Goal: Task Accomplishment & Management: Use online tool/utility

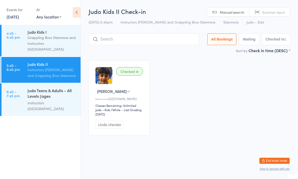
click at [48, 40] on div "Grappling Bros Stanmore and Instructors [GEOGRAPHIC_DATA]" at bounding box center [52, 43] width 49 height 17
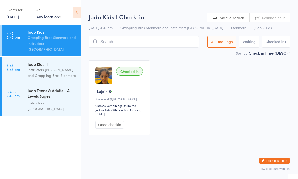
click at [50, 69] on div "Instructors [PERSON_NAME] and Grappling Bros Stanmore" at bounding box center [52, 73] width 49 height 12
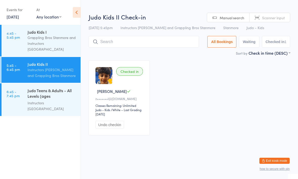
click at [143, 42] on input "search" at bounding box center [144, 42] width 110 height 12
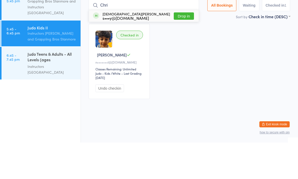
type input "Chri"
click at [184, 49] on button "Drop in" at bounding box center [184, 52] width 20 height 7
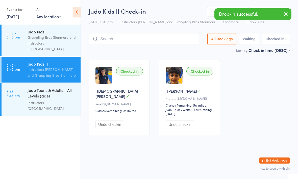
click at [130, 39] on input "search" at bounding box center [144, 39] width 110 height 12
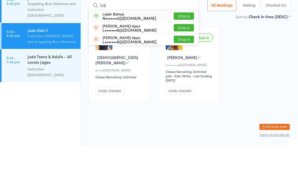
type input "Luj"
click at [186, 46] on button "Drop in" at bounding box center [184, 49] width 20 height 7
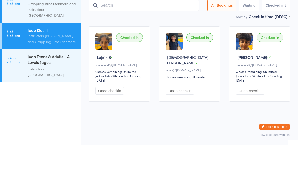
click at [54, 35] on div "Grappling Bros Stanmore and Instructors [GEOGRAPHIC_DATA]" at bounding box center [52, 43] width 49 height 17
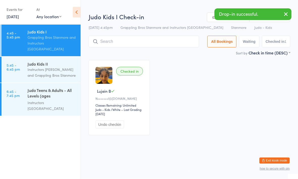
click at [116, 128] on button "Undo checkin" at bounding box center [110, 125] width 29 height 8
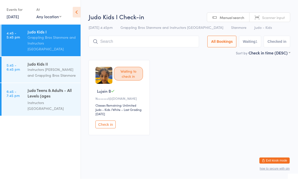
click at [64, 67] on div "Instructors [PERSON_NAME] and Grappling Bros Stanmore" at bounding box center [52, 73] width 49 height 12
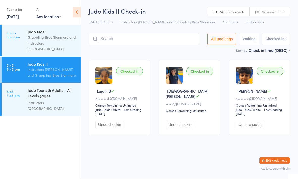
click at [45, 89] on div "Judo Teens & Adults - All Levels (ages [DEMOGRAPHIC_DATA]+)" at bounding box center [52, 93] width 49 height 12
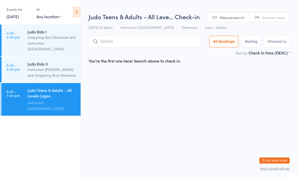
click at [46, 67] on div "Instructors [PERSON_NAME] and Grappling Bros Stanmore" at bounding box center [52, 73] width 49 height 12
